Goal: Information Seeking & Learning: Learn about a topic

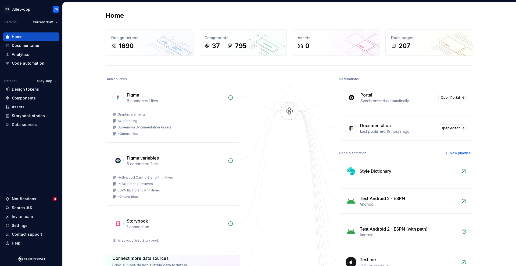
scroll to position [1, 0]
click at [45, 92] on div "Design tokens" at bounding box center [31, 89] width 52 height 5
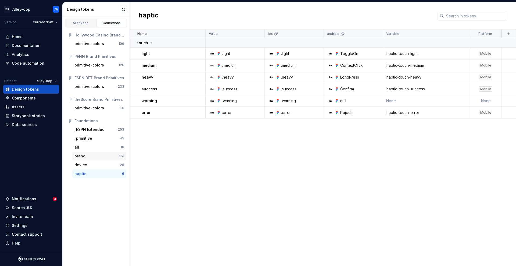
click at [98, 157] on div "brand" at bounding box center [96, 156] width 44 height 5
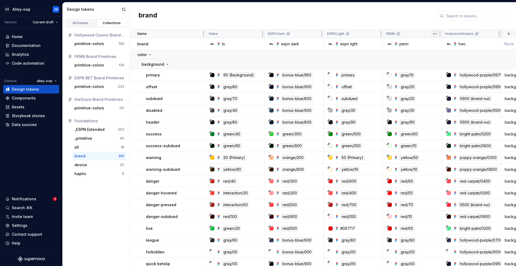
click at [432, 34] on html "[PERSON_NAME]-oop JW Version Current draft Home Documentation Analytics Code au…" at bounding box center [258, 133] width 516 height 266
click at [426, 18] on html "[PERSON_NAME]-oop JW Version Current draft Home Documentation Analytics Code au…" at bounding box center [258, 133] width 516 height 266
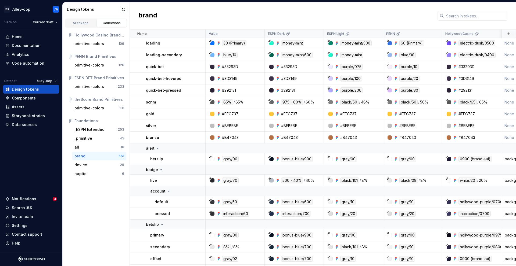
scroll to position [422, 0]
click at [60, 16] on button "Collapse sidebar" at bounding box center [59, 17] width 8 height 8
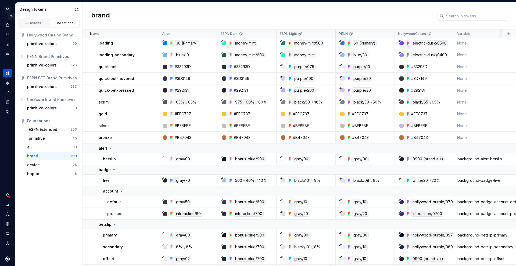
click at [11, 18] on button "Expand sidebar" at bounding box center [12, 17] width 8 height 8
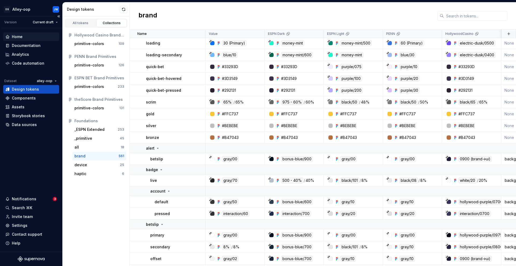
click at [12, 38] on div "Home" at bounding box center [17, 36] width 11 height 5
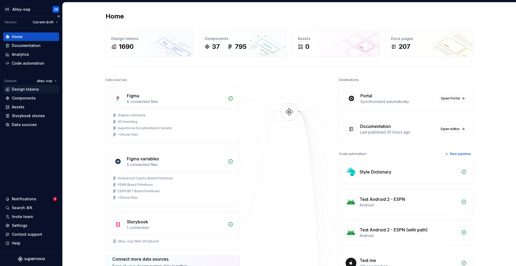
click at [40, 90] on div "Design tokens" at bounding box center [31, 89] width 52 height 5
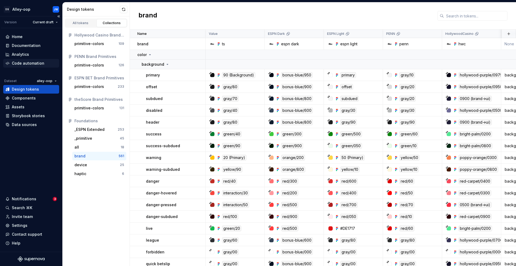
click at [29, 62] on div "Code automation" at bounding box center [28, 63] width 32 height 5
click at [30, 46] on div "Documentation" at bounding box center [26, 45] width 29 height 5
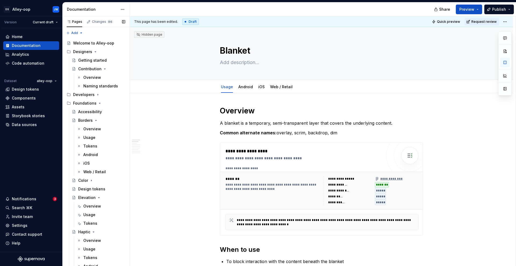
type textarea "*"
